Goal: Navigation & Orientation: Find specific page/section

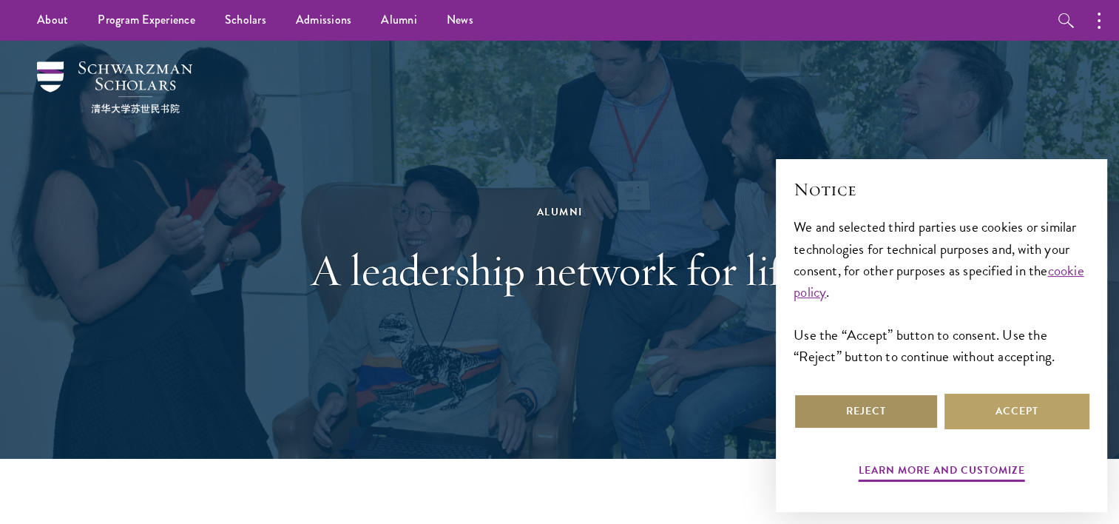
click at [915, 407] on button "Reject" at bounding box center [865, 410] width 145 height 35
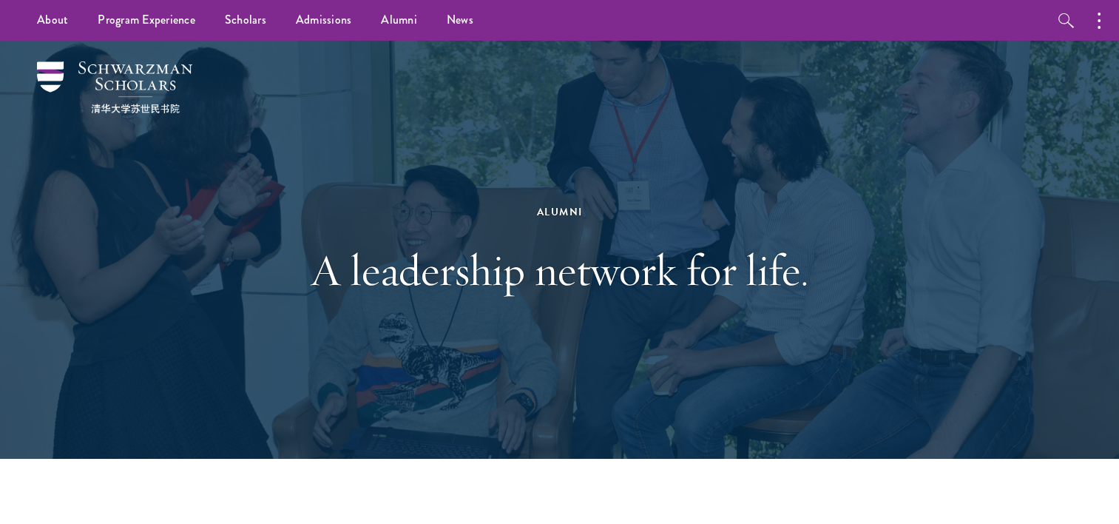
click at [387, 123] on div "Alumni A leadership network for life." at bounding box center [559, 250] width 971 height 418
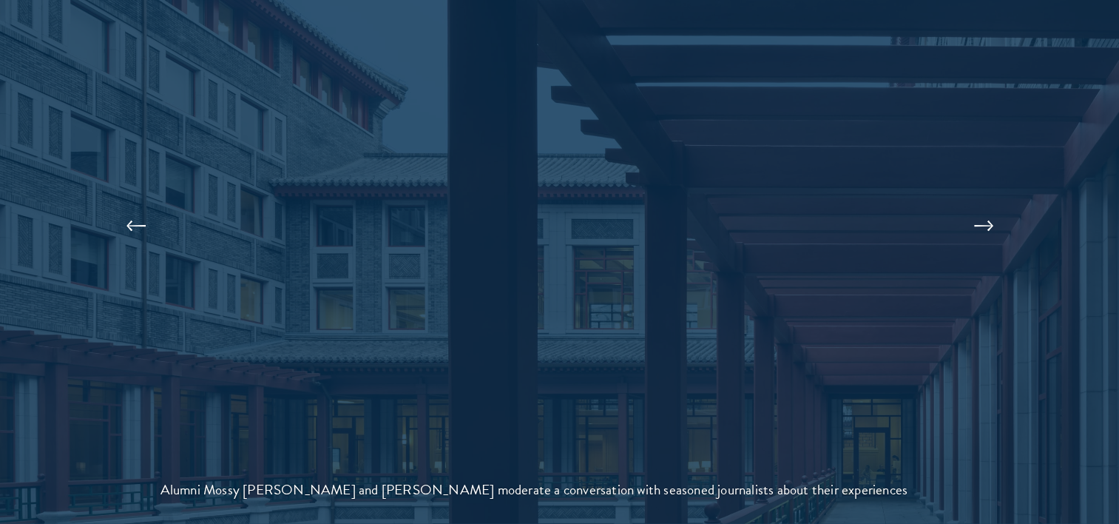
scroll to position [3233, 0]
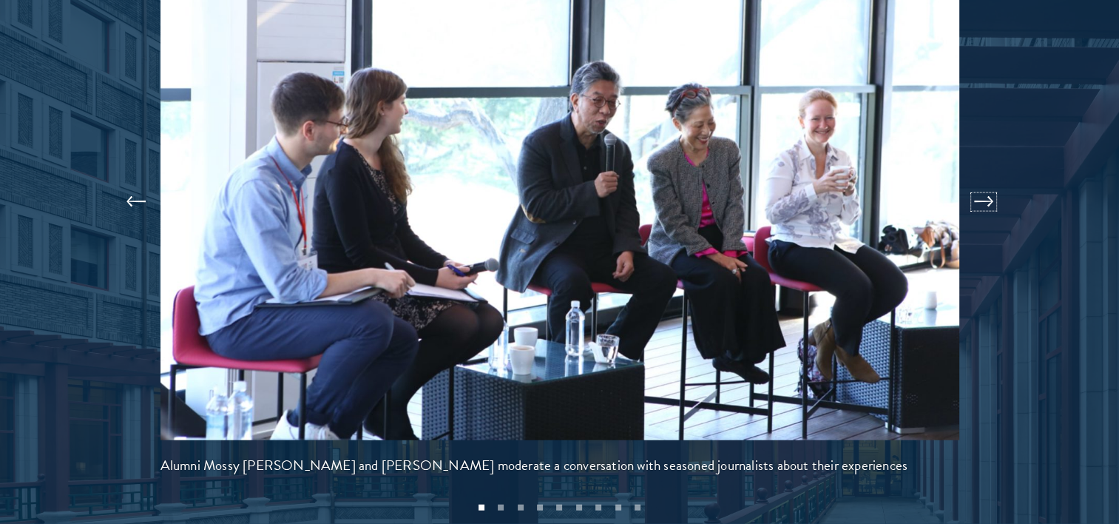
click at [982, 181] on button at bounding box center [983, 201] width 49 height 41
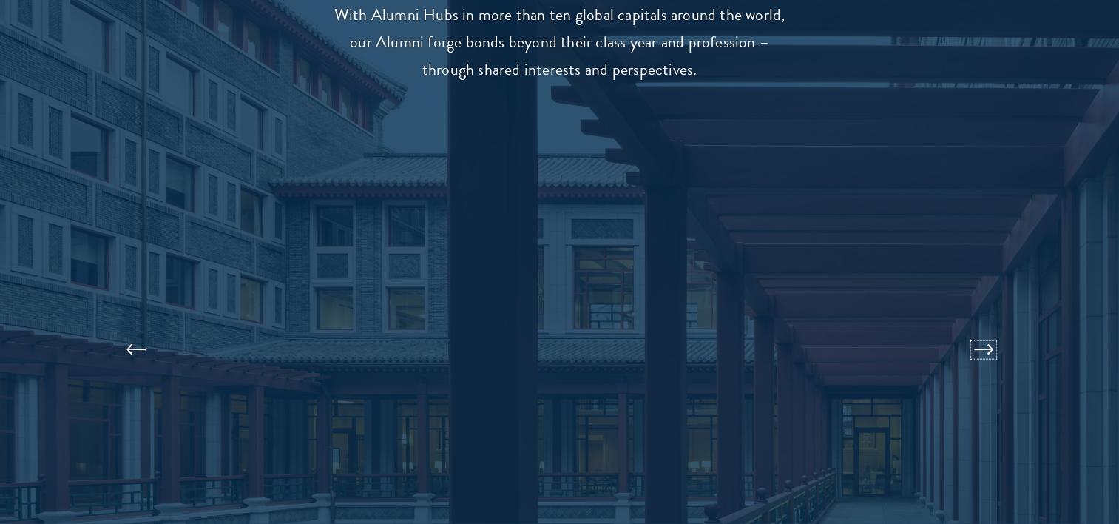
scroll to position [3159, 0]
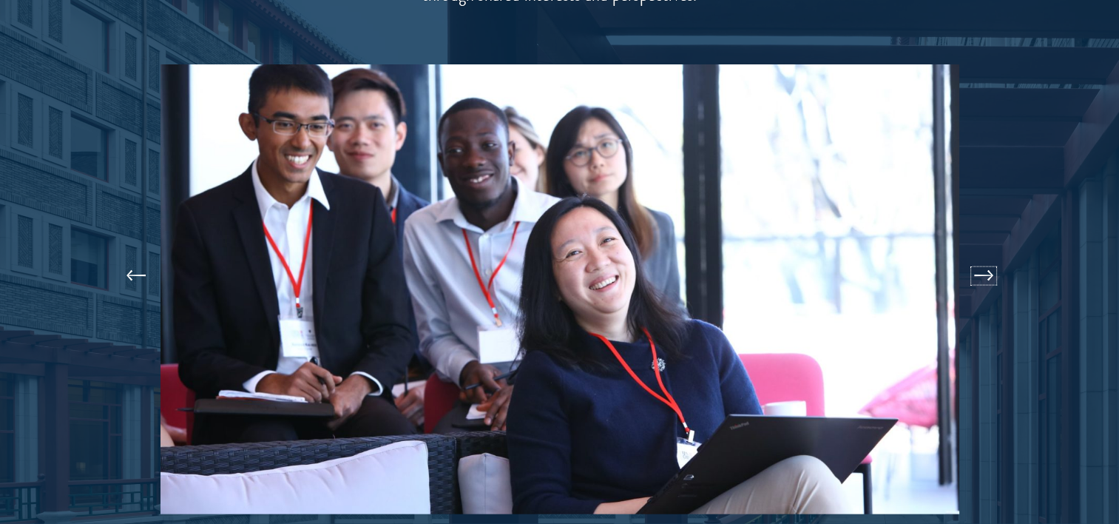
click at [980, 255] on button at bounding box center [983, 275] width 49 height 41
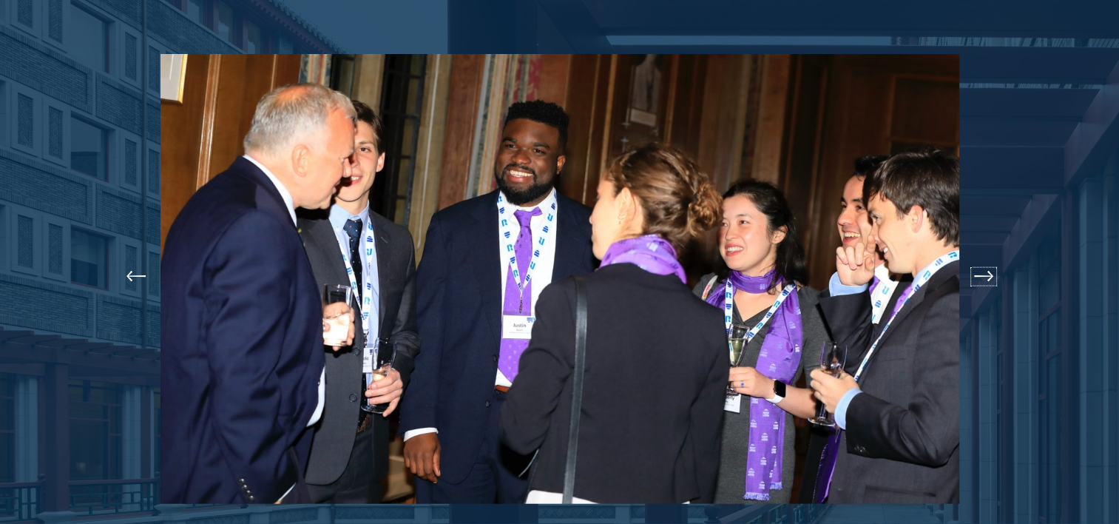
scroll to position [3170, 0]
click at [980, 255] on button at bounding box center [983, 275] width 49 height 41
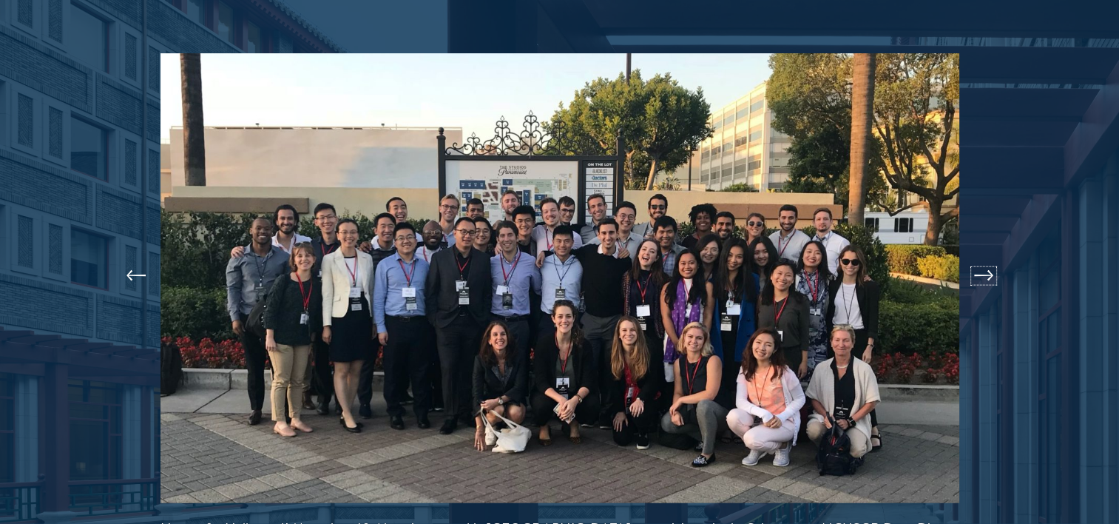
click at [980, 255] on button at bounding box center [983, 275] width 49 height 41
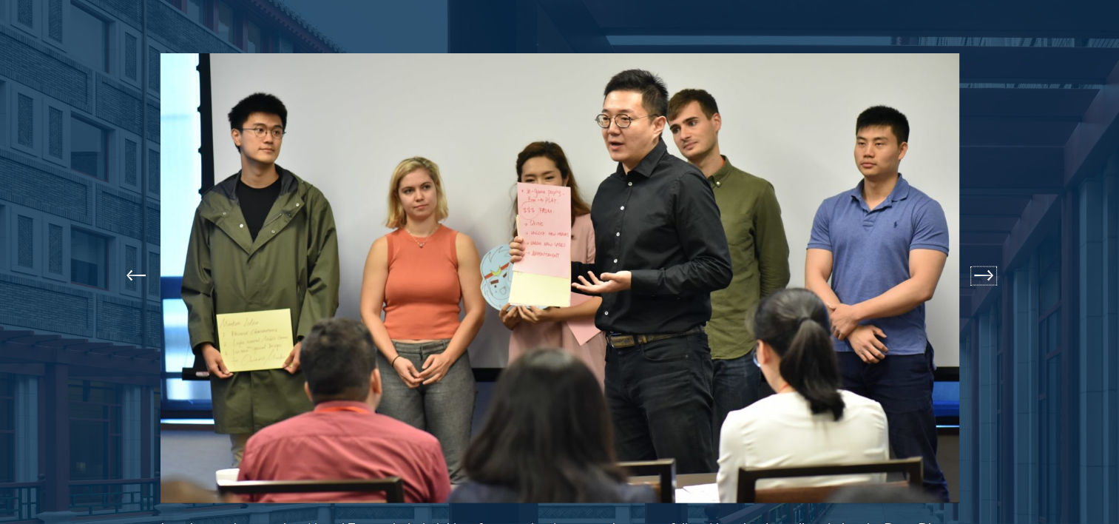
click at [980, 255] on button at bounding box center [983, 275] width 49 height 41
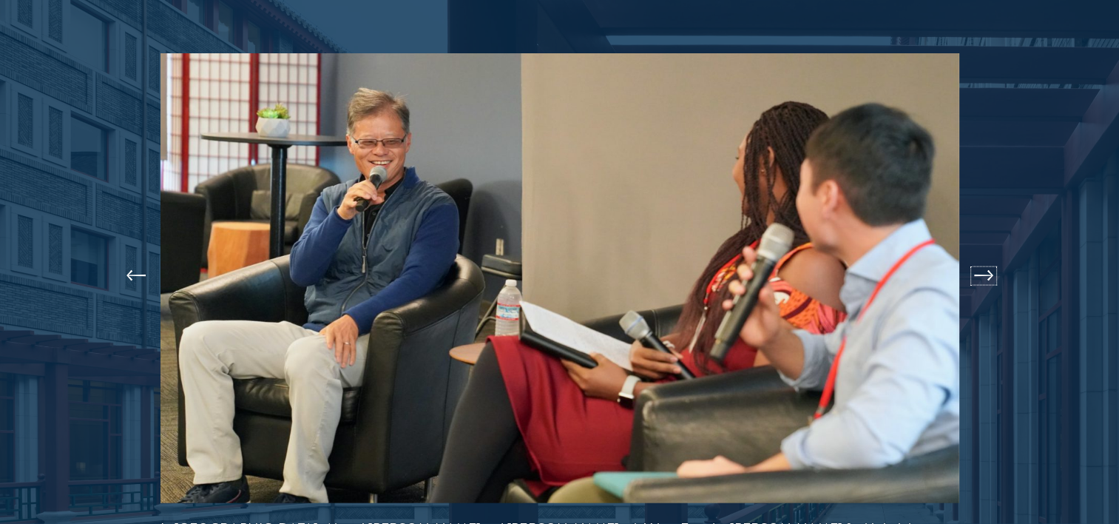
click at [982, 255] on button at bounding box center [983, 275] width 49 height 41
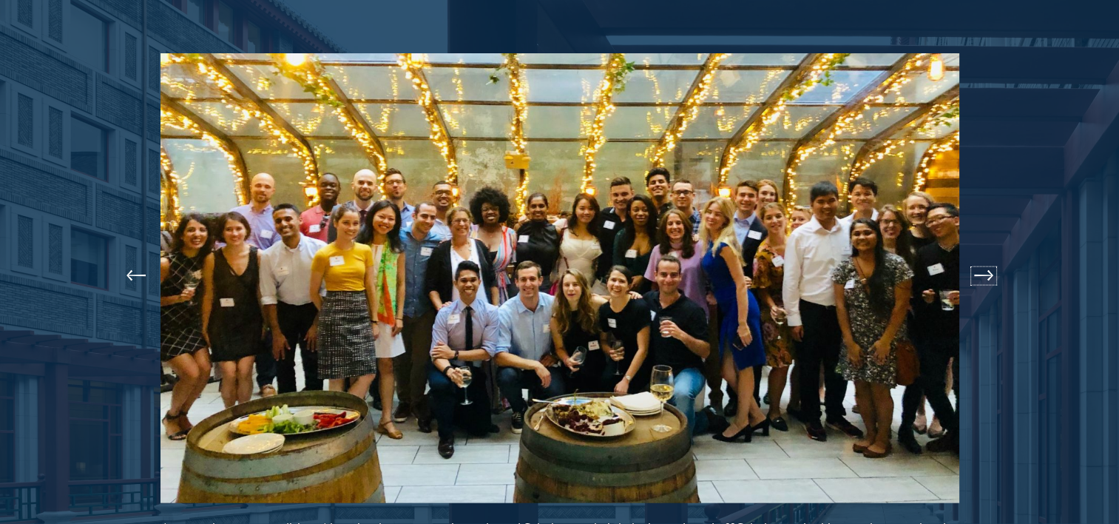
click at [978, 255] on button at bounding box center [983, 275] width 49 height 41
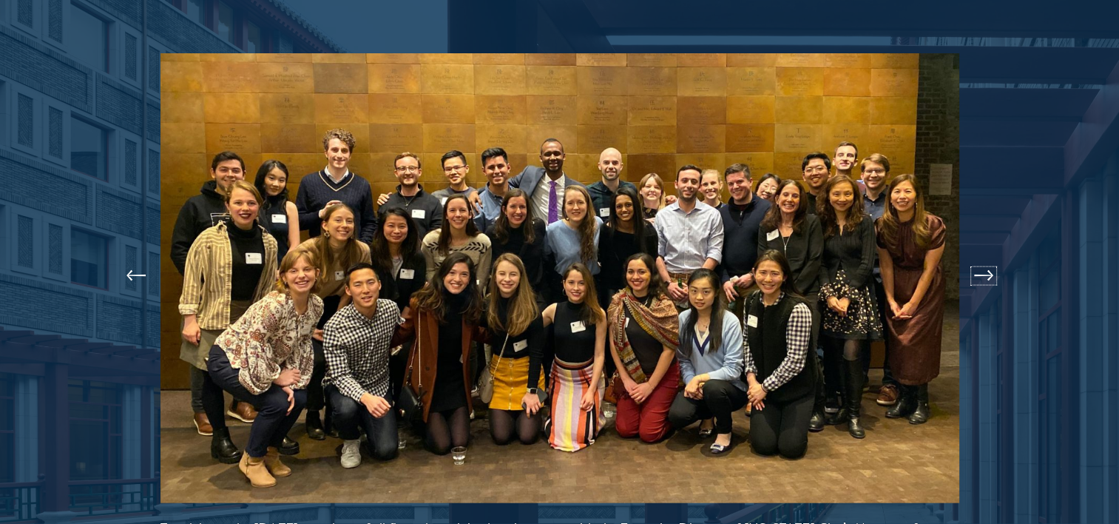
click at [977, 255] on button at bounding box center [983, 275] width 49 height 41
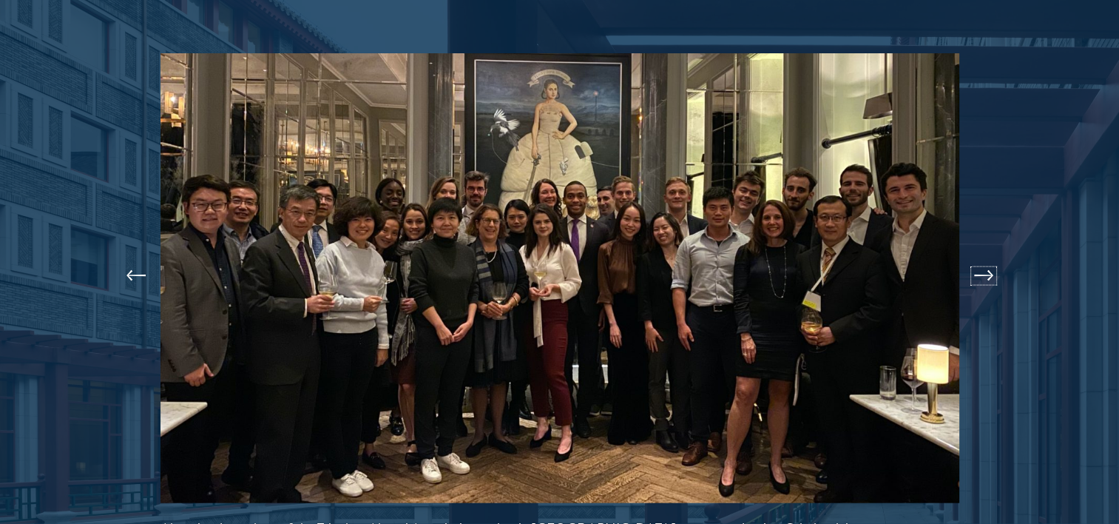
click at [977, 255] on button at bounding box center [983, 275] width 49 height 41
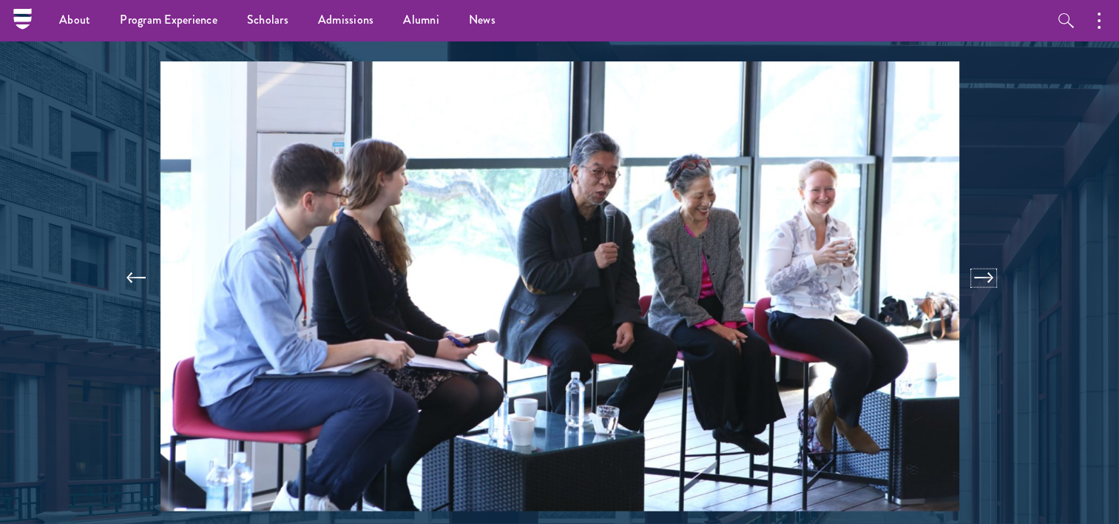
scroll to position [3159, 0]
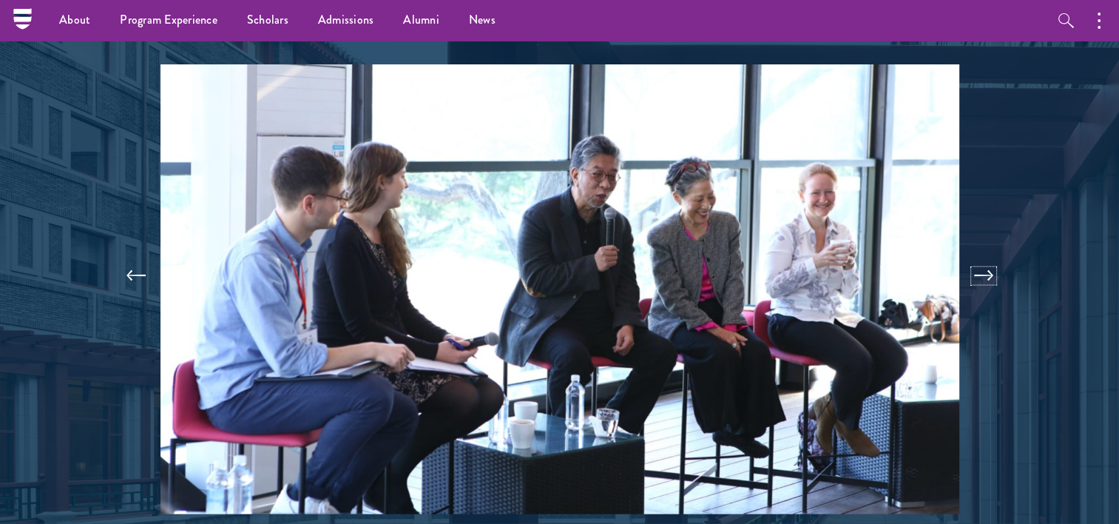
click at [977, 255] on button at bounding box center [983, 275] width 49 height 41
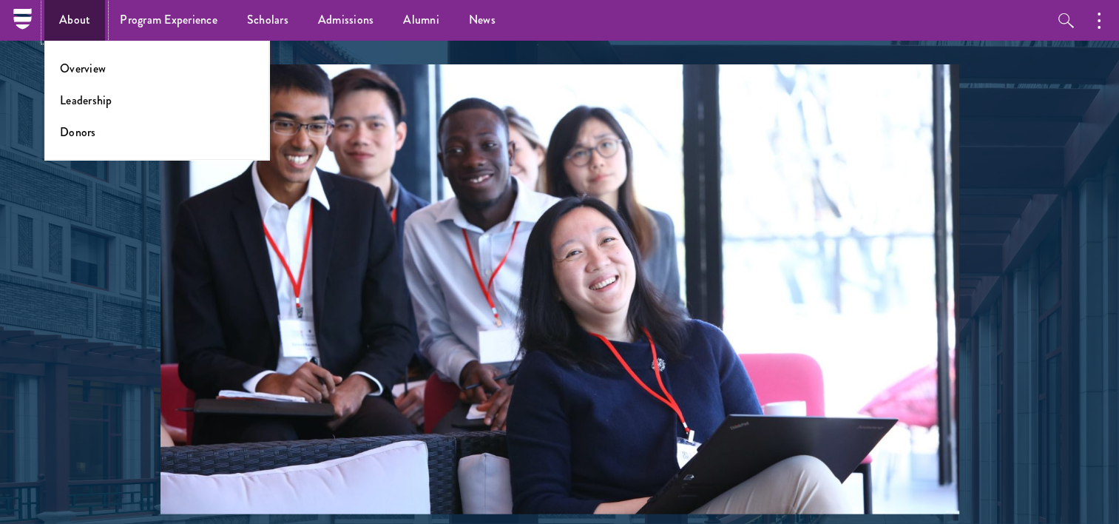
click at [68, 17] on link "About" at bounding box center [74, 20] width 61 height 41
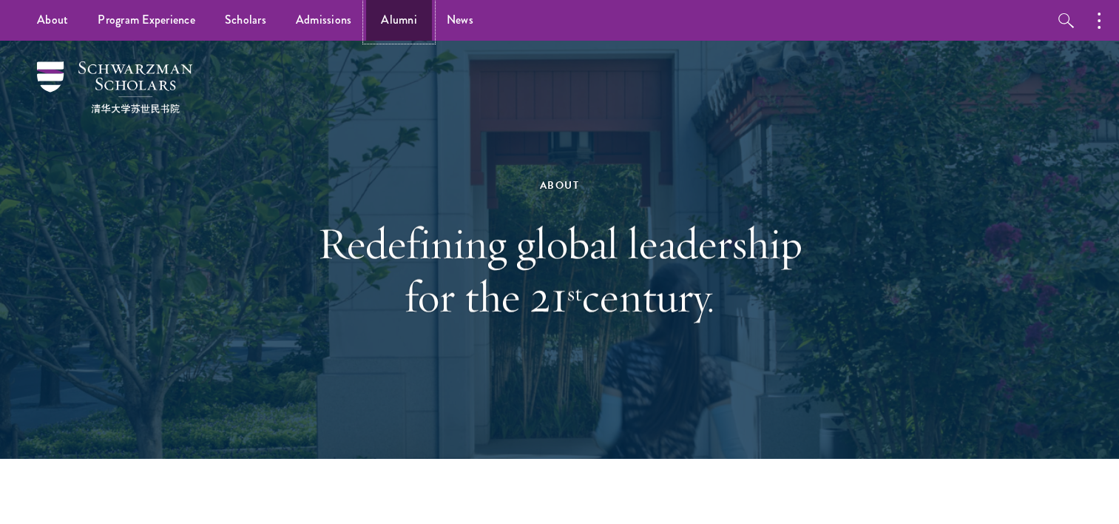
click at [394, 21] on link "Alumni" at bounding box center [399, 20] width 66 height 41
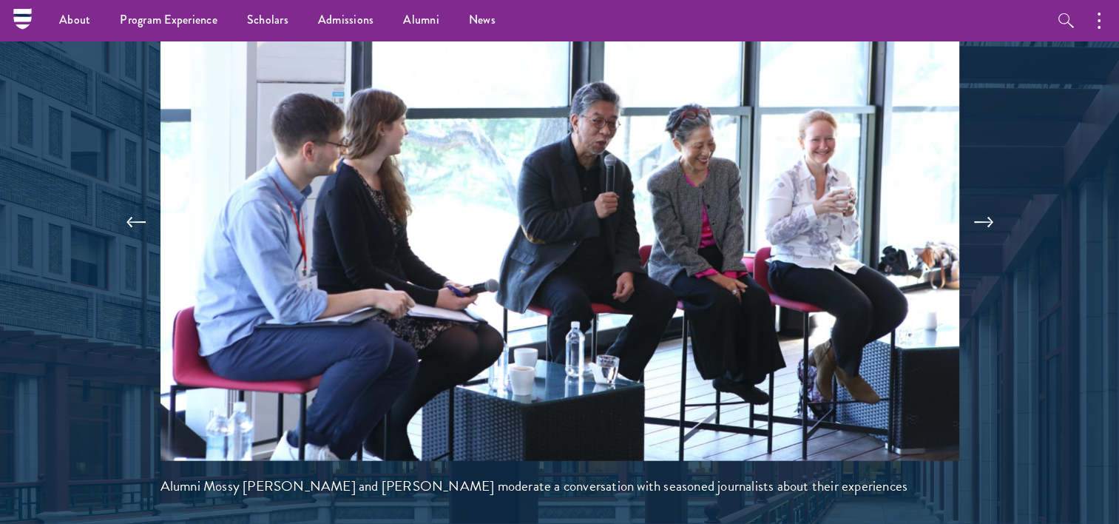
scroll to position [3180, 0]
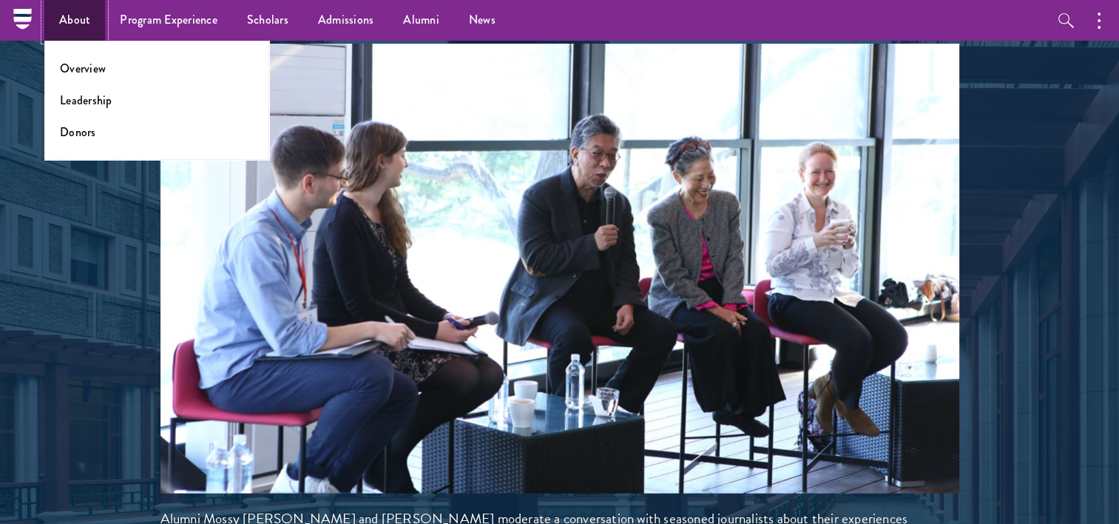
click at [67, 20] on link "About" at bounding box center [74, 20] width 61 height 41
